Goal: Transaction & Acquisition: Purchase product/service

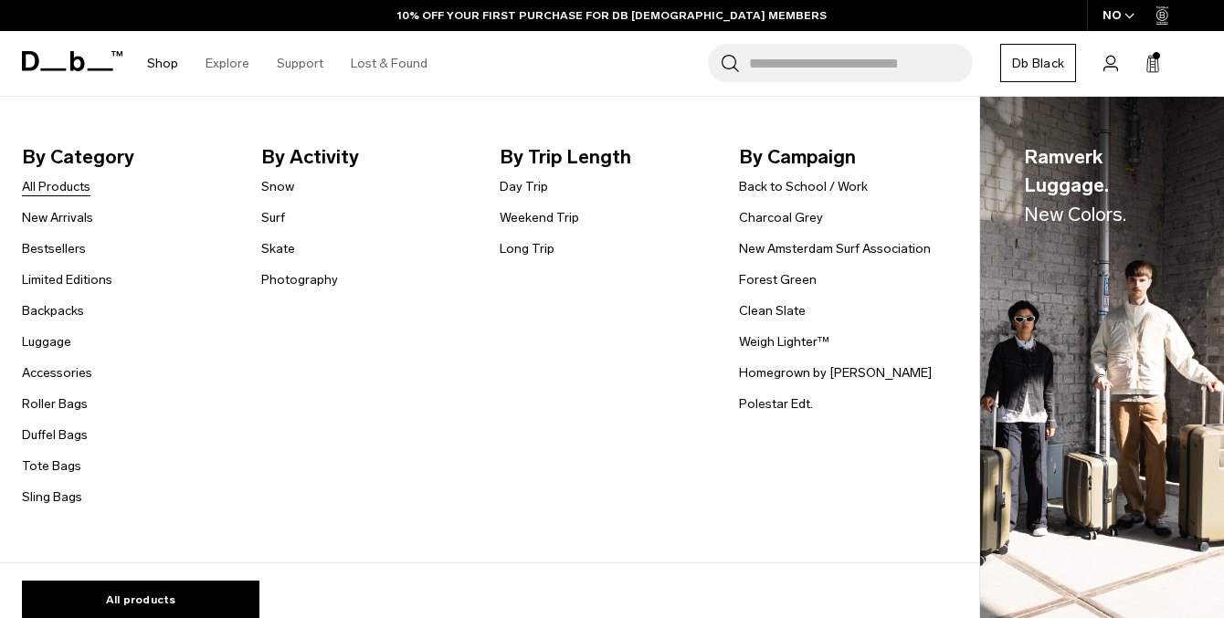
click at [75, 183] on link "All Products" at bounding box center [56, 186] width 68 height 19
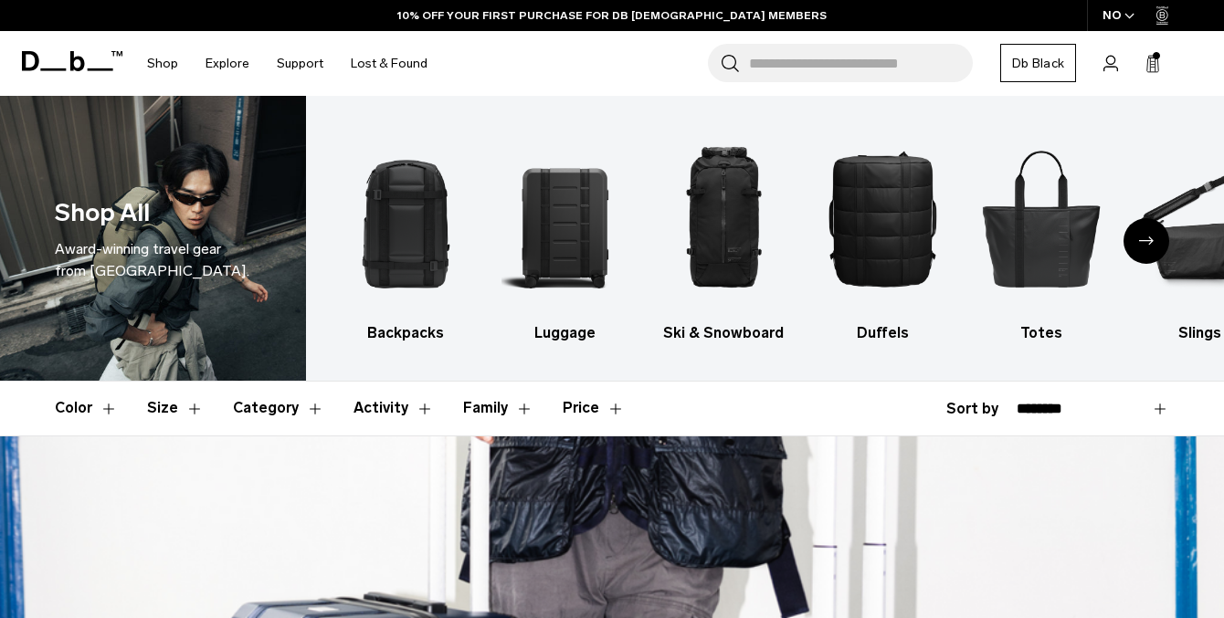
click at [85, 413] on button "Color" at bounding box center [86, 408] width 63 height 53
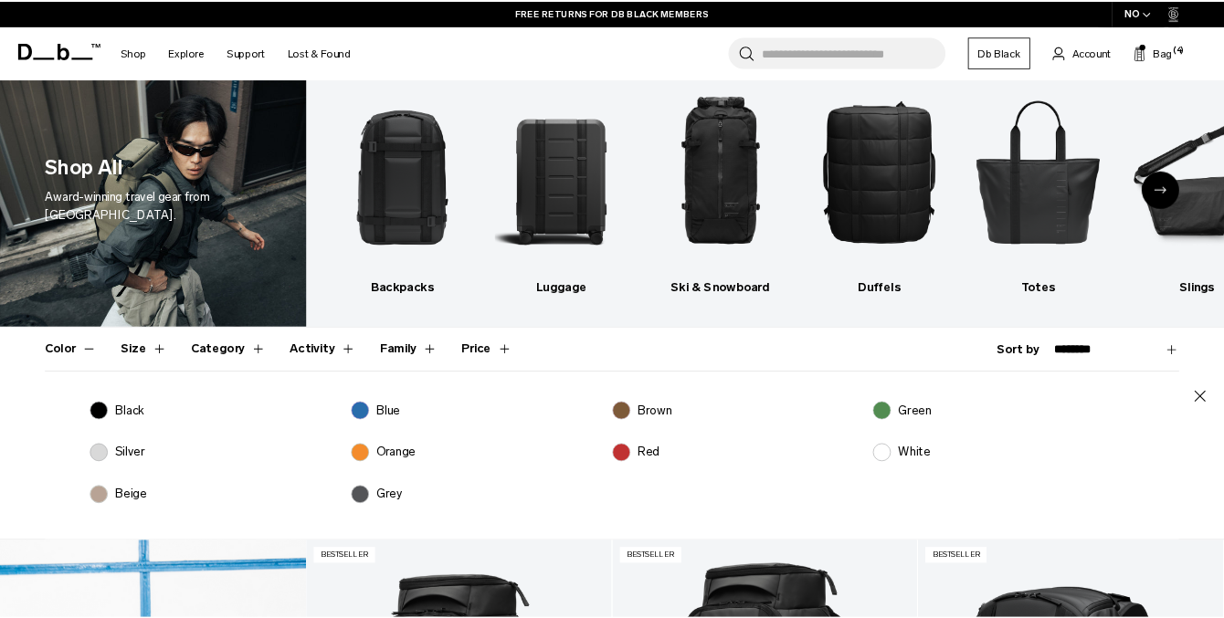
scroll to position [55, 0]
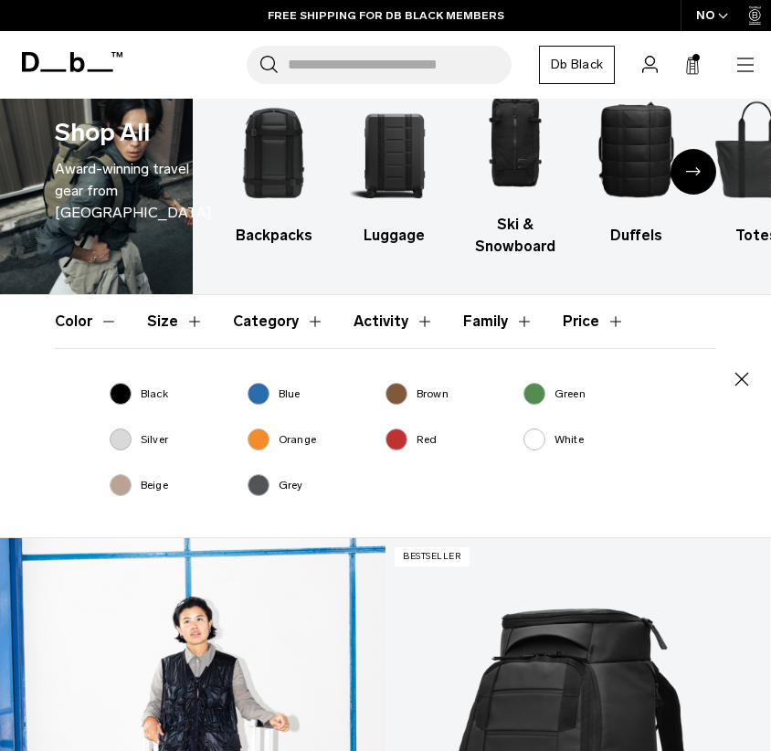
click at [400, 393] on label "Brown" at bounding box center [416, 393] width 63 height 16
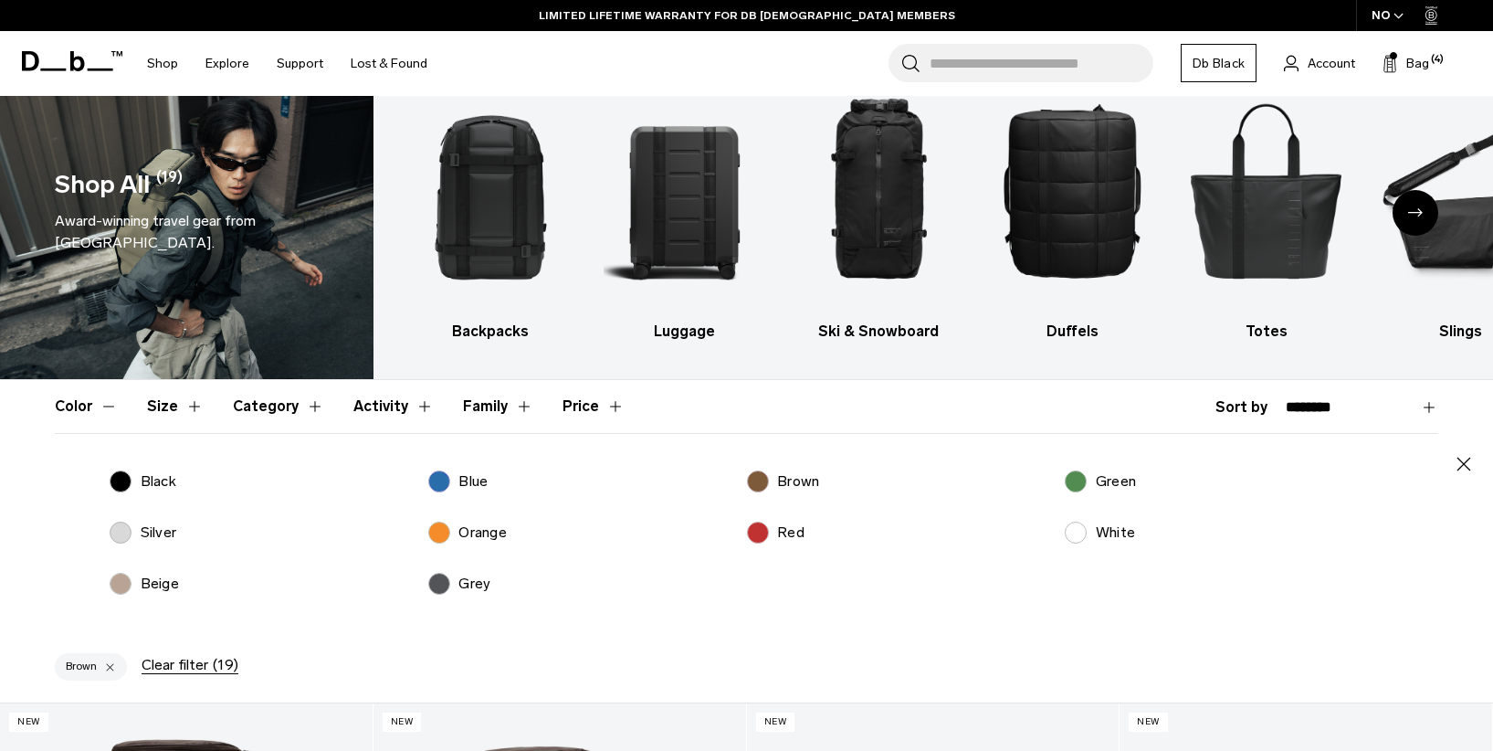
click at [276, 410] on button "Category" at bounding box center [278, 406] width 91 height 53
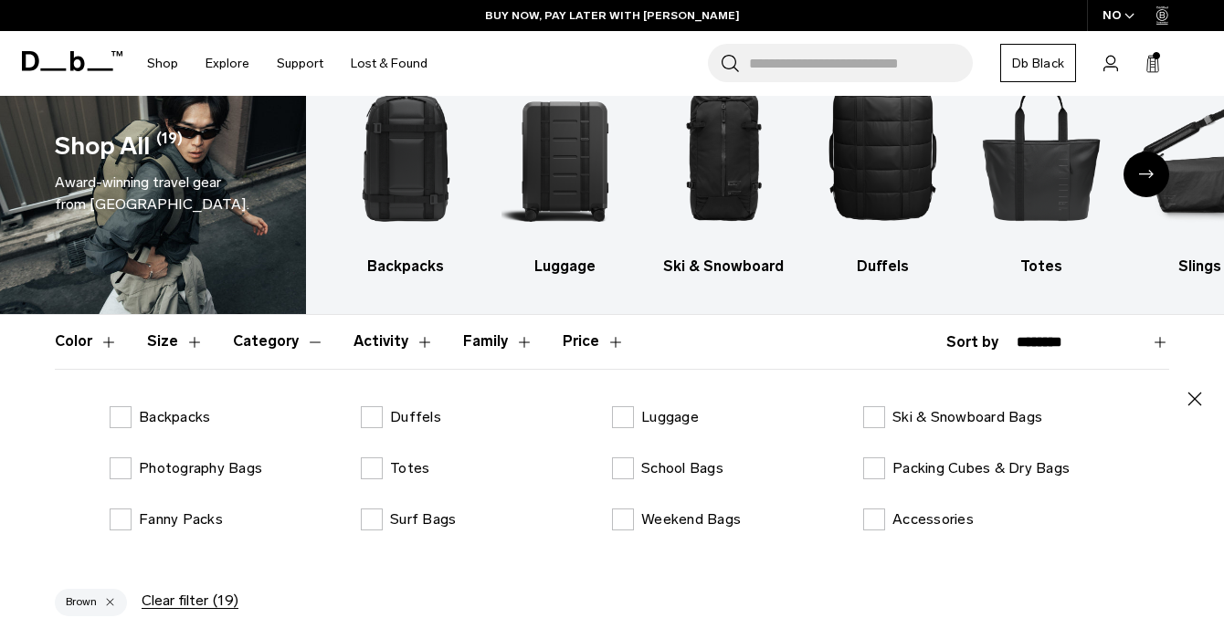
scroll to position [68, 0]
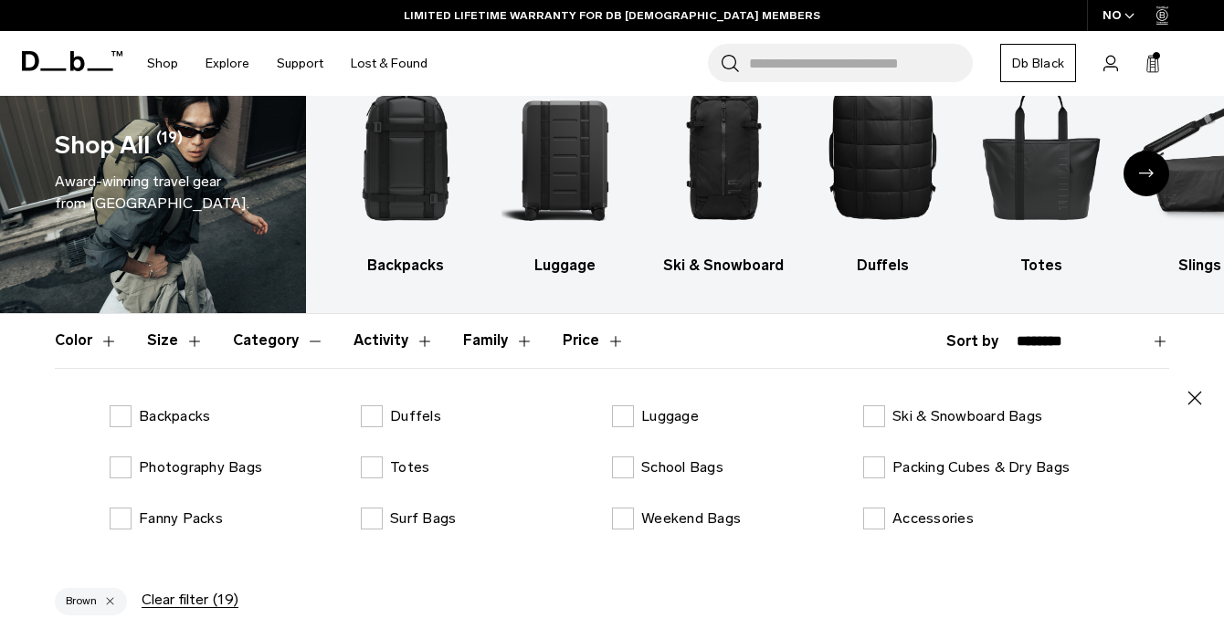
click at [395, 342] on button "Activity" at bounding box center [393, 340] width 80 height 53
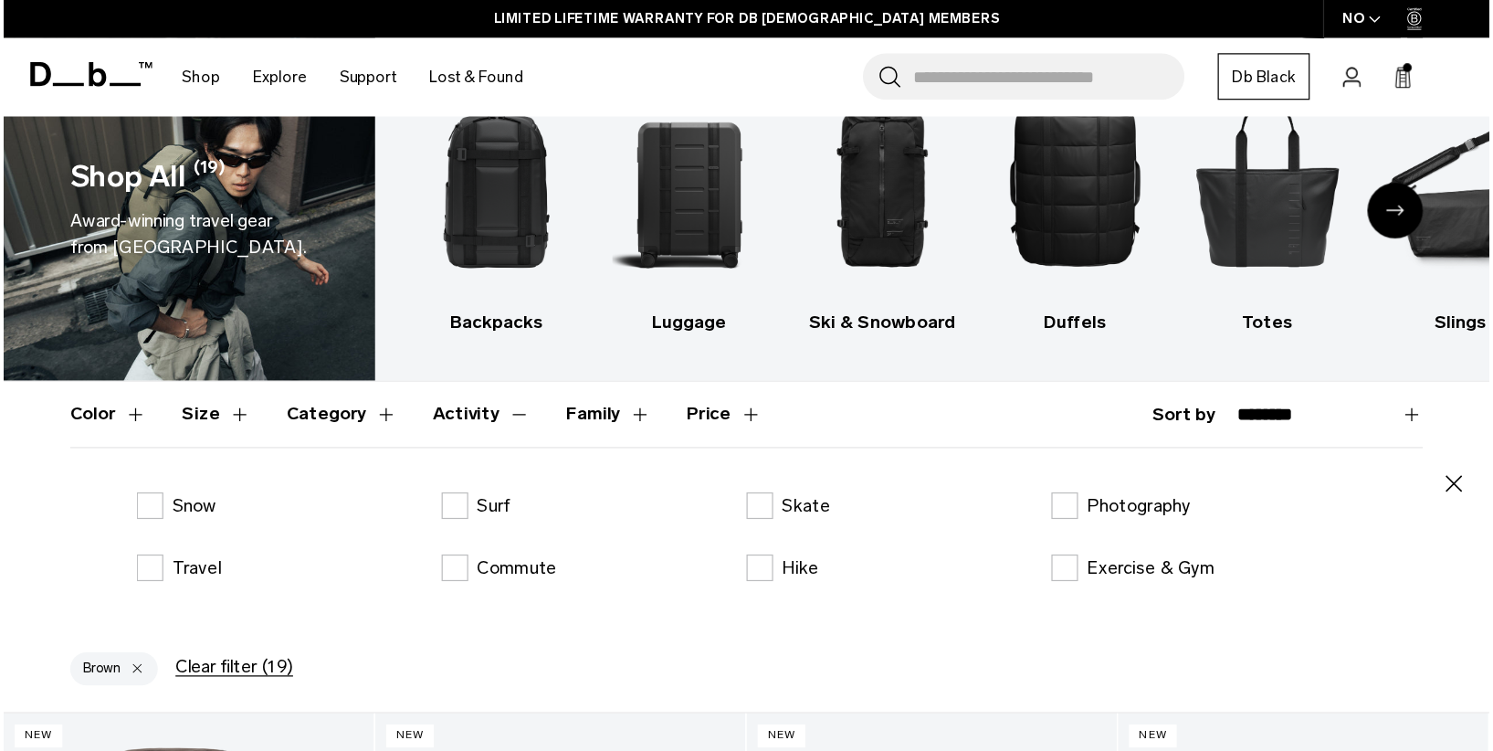
scroll to position [108, 0]
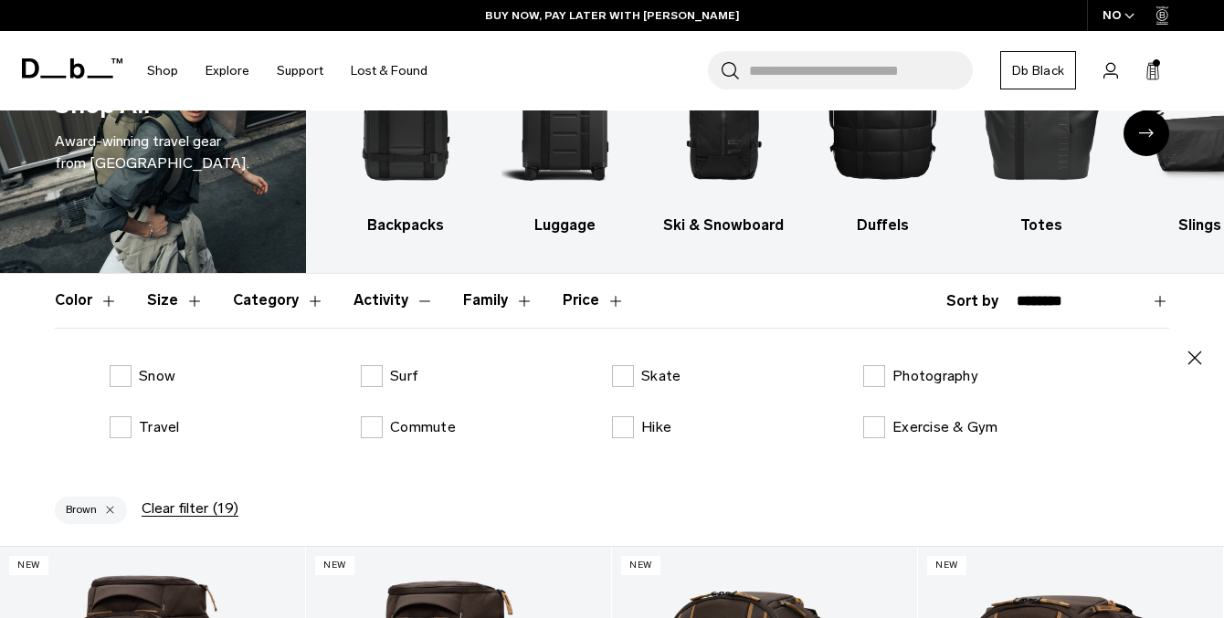
click at [113, 513] on div "button" at bounding box center [110, 510] width 12 height 13
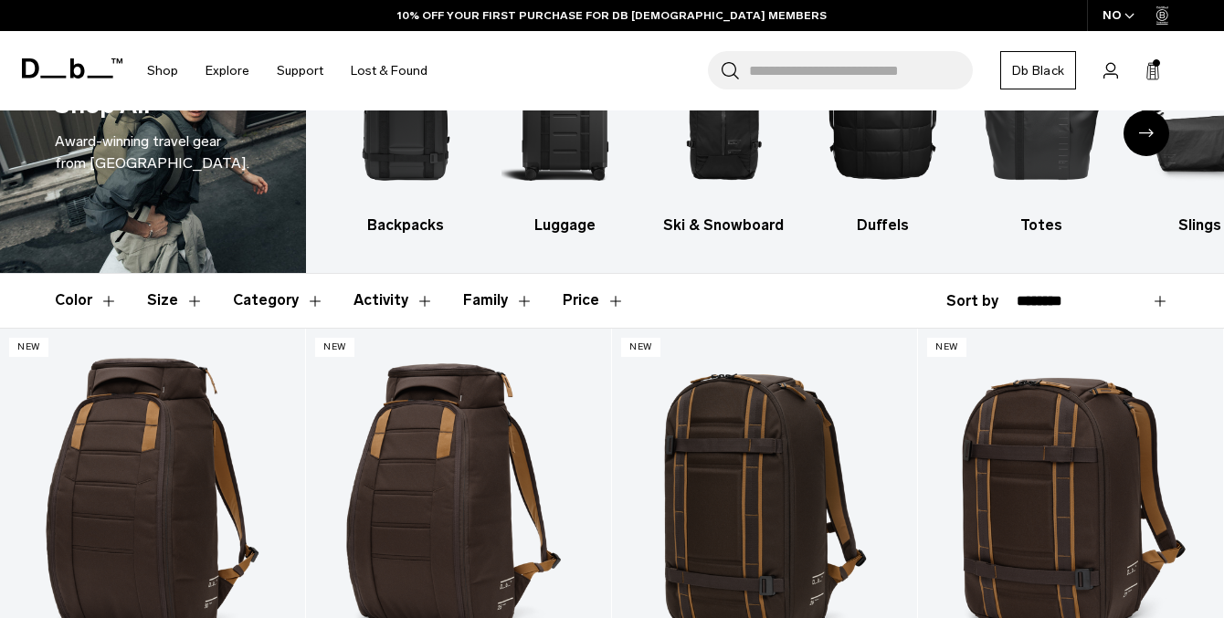
click at [502, 305] on button "Family" at bounding box center [498, 300] width 70 height 53
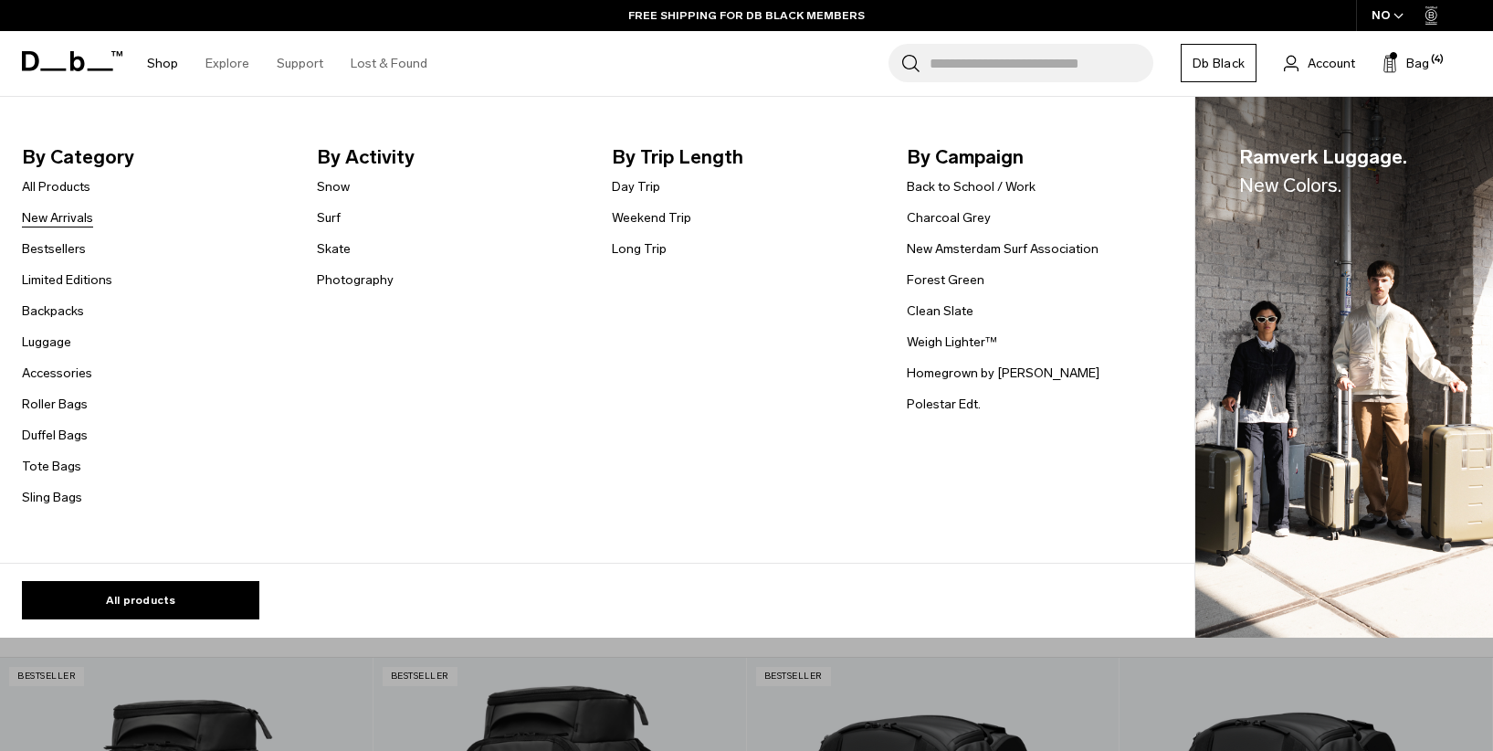
click at [81, 215] on link "New Arrivals" at bounding box center [57, 217] width 71 height 19
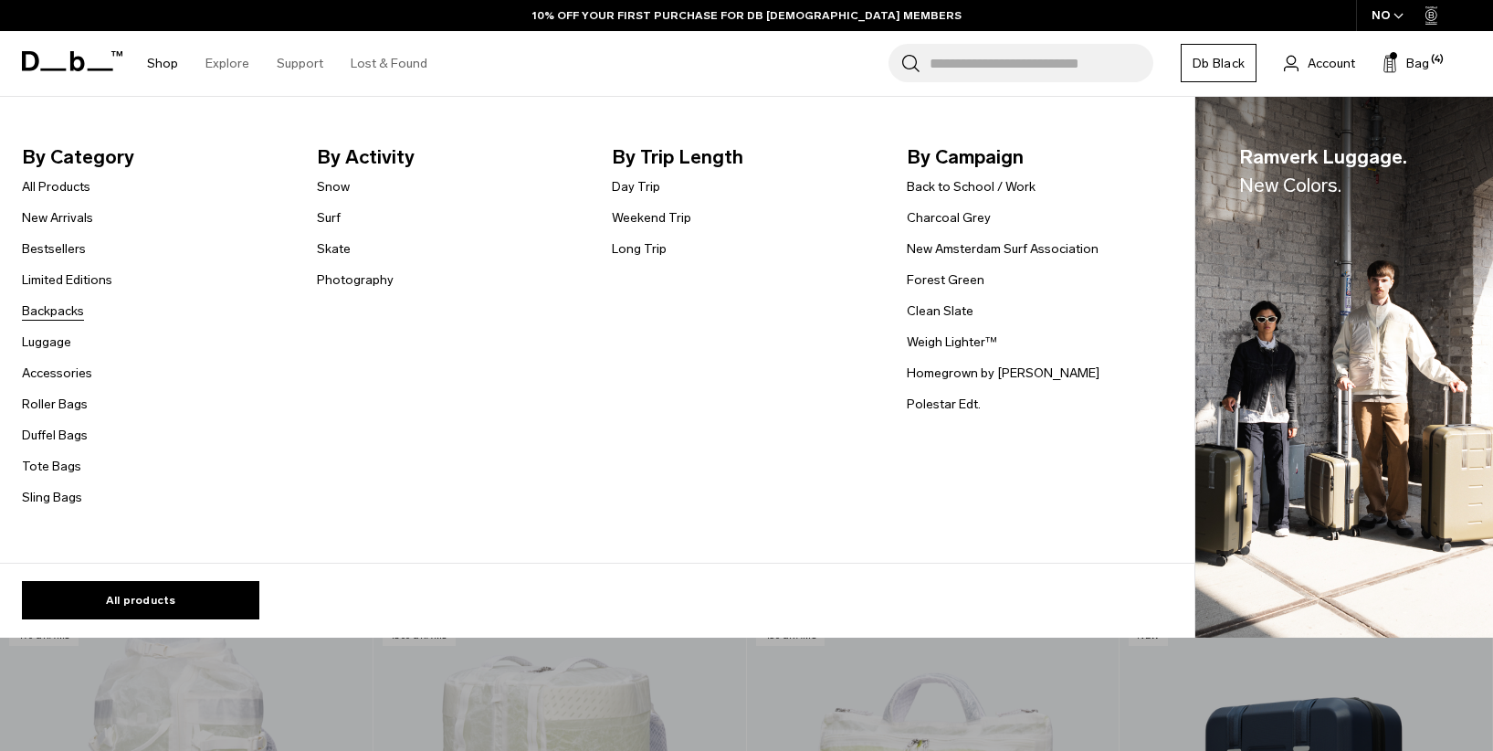
click at [57, 314] on link "Backpacks" at bounding box center [53, 310] width 62 height 19
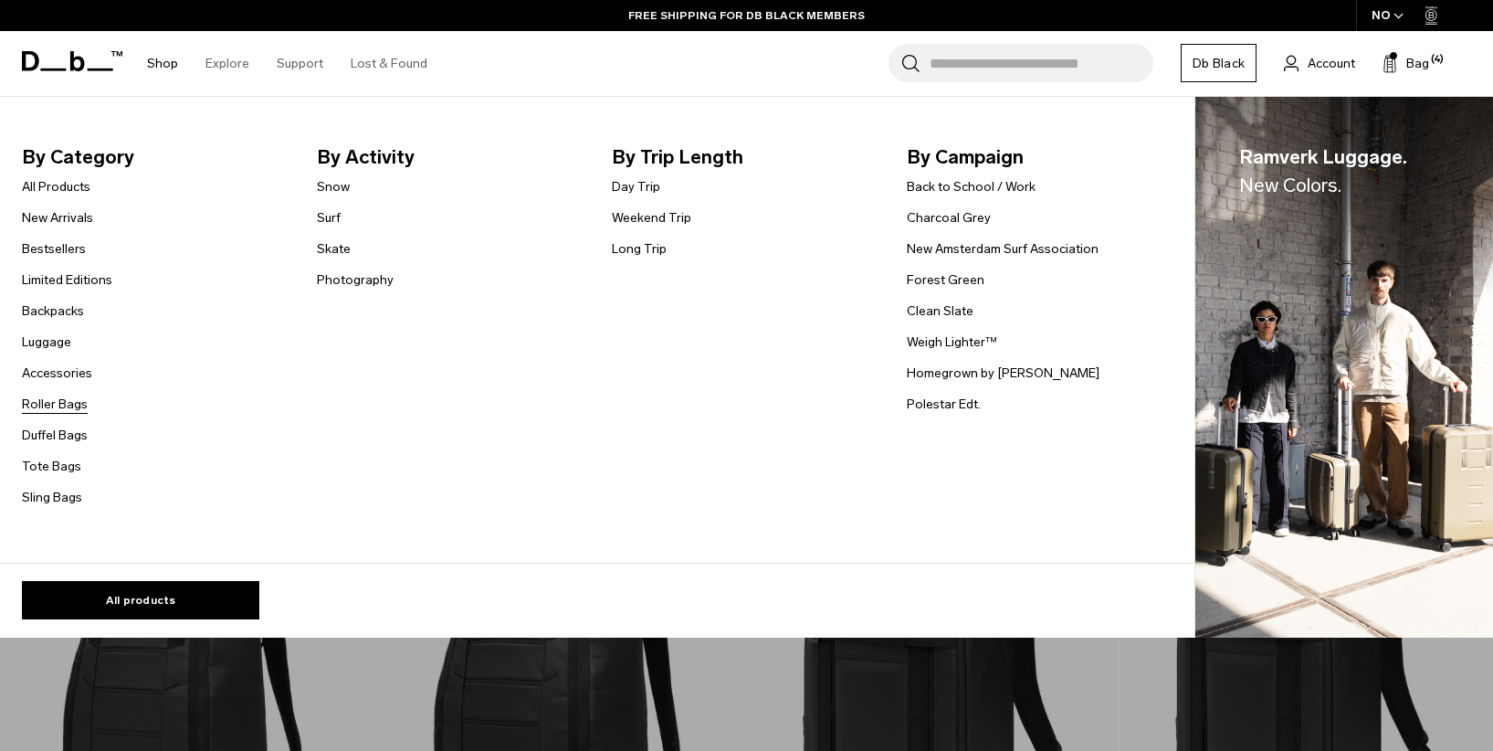
click at [70, 398] on link "Roller Bags" at bounding box center [55, 404] width 66 height 19
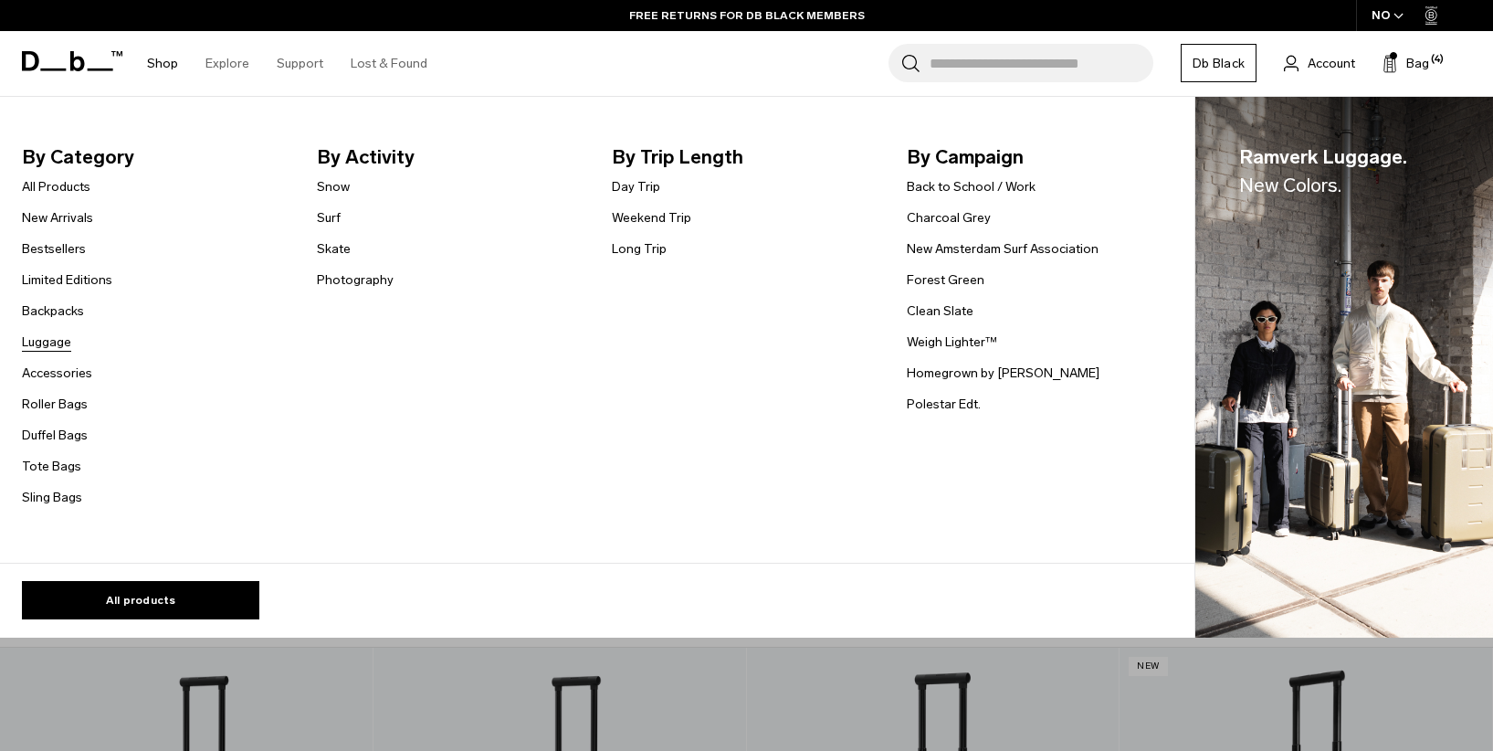
click at [54, 338] on link "Luggage" at bounding box center [46, 341] width 49 height 19
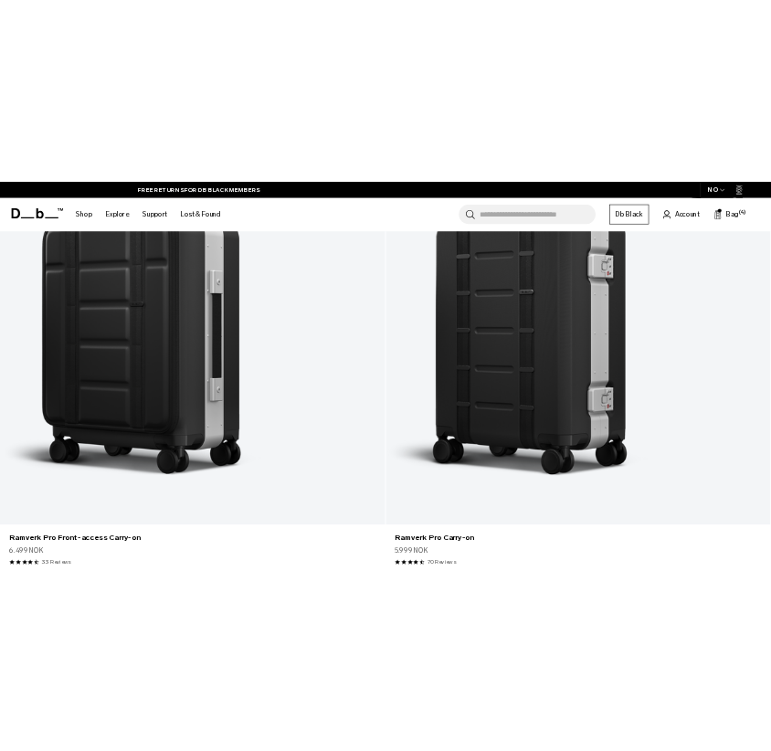
scroll to position [461, 0]
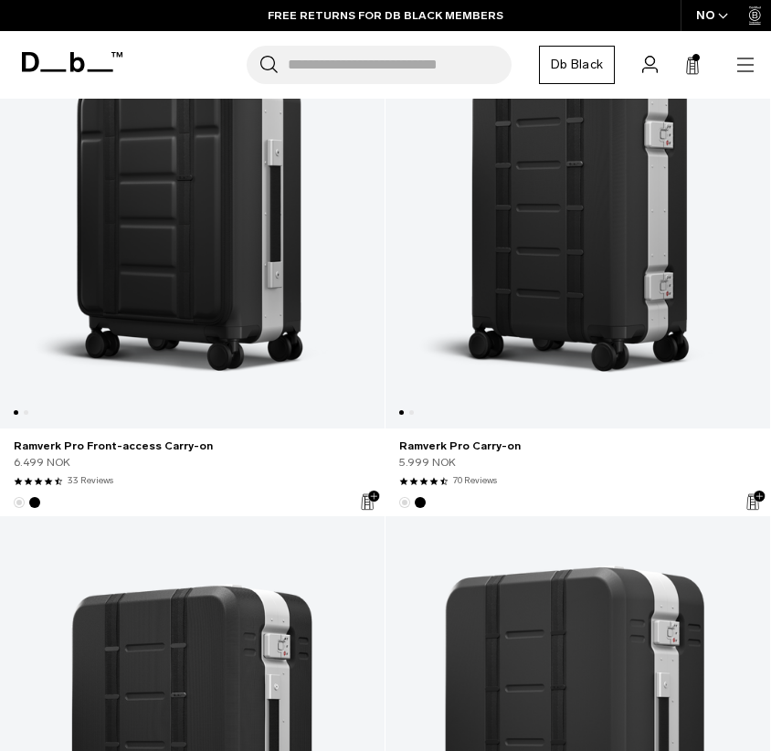
click at [769, 110] on div at bounding box center [577, 185] width 384 height 486
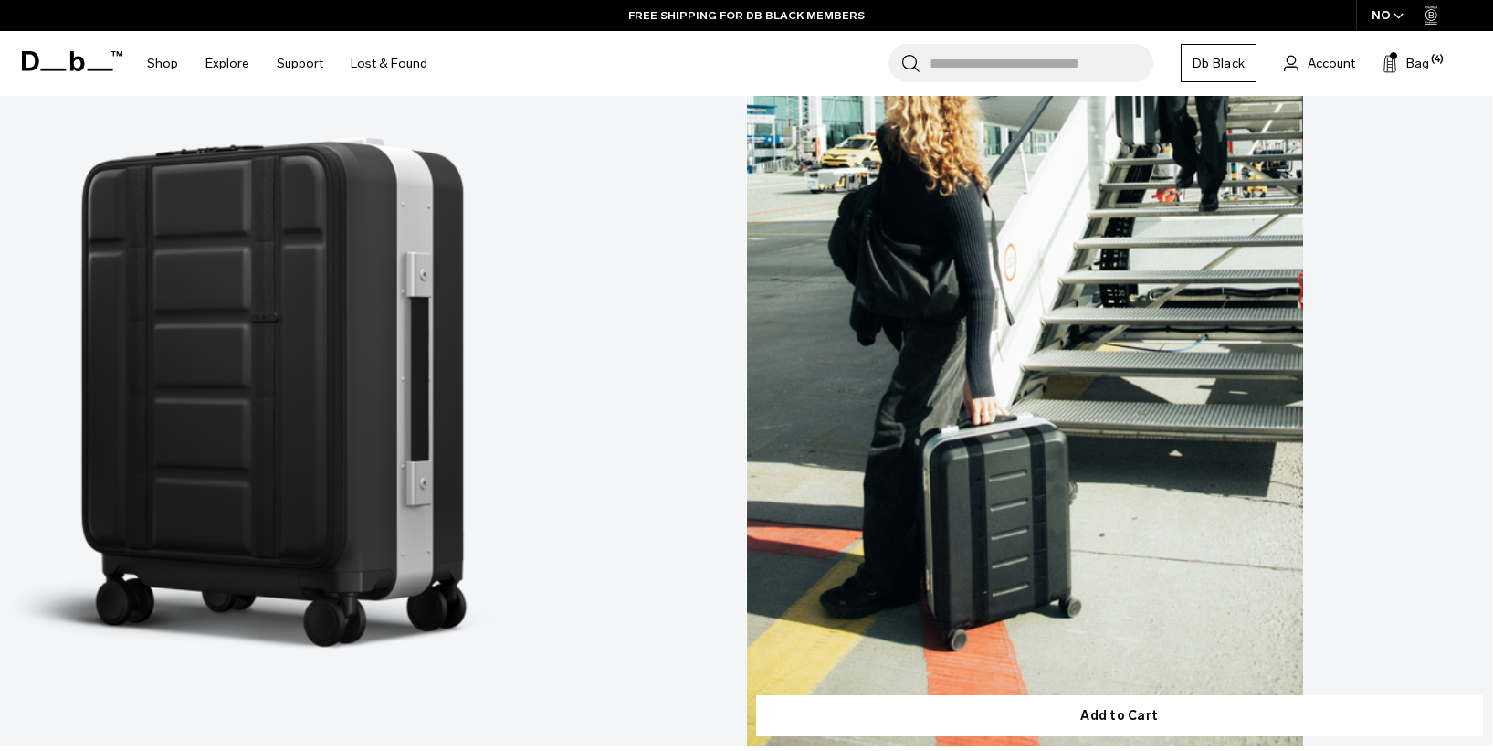
scroll to position [0, 0]
